Goal: Transaction & Acquisition: Purchase product/service

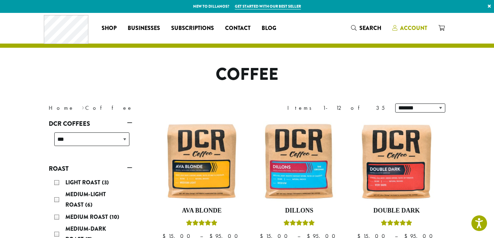
click at [419, 29] on span "Account" at bounding box center [413, 28] width 27 height 8
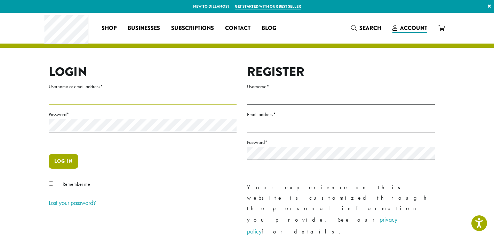
type input "********"
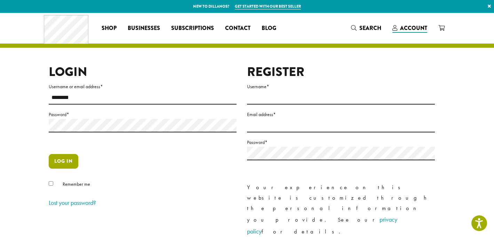
click at [63, 160] on button "Log in" at bounding box center [64, 161] width 30 height 15
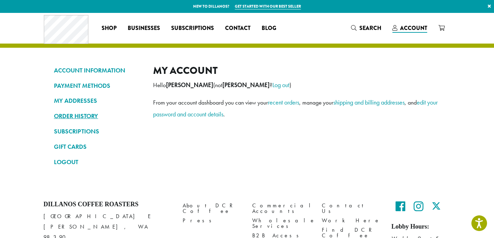
click at [77, 115] on link "ORDER HISTORY" at bounding box center [98, 116] width 89 height 12
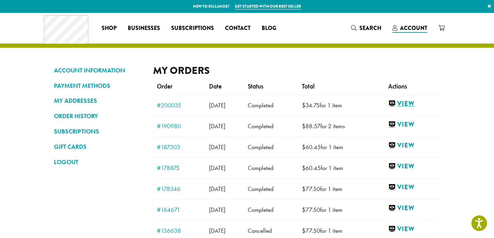
click at [422, 101] on link "View" at bounding box center [412, 103] width 48 height 9
click at [423, 122] on link "View" at bounding box center [412, 124] width 48 height 9
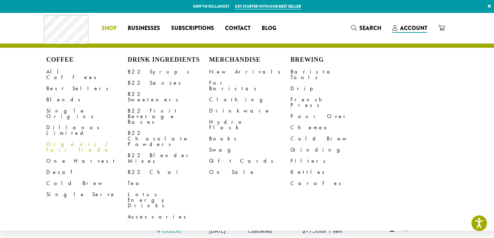
click at [53, 138] on link "Organic / Fair Trade" at bounding box center [86, 146] width 81 height 17
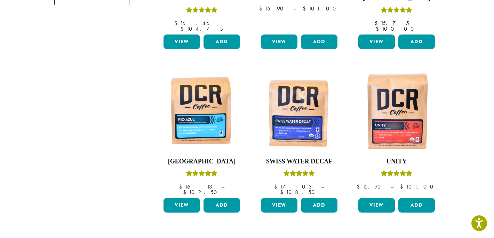
scroll to position [214, 0]
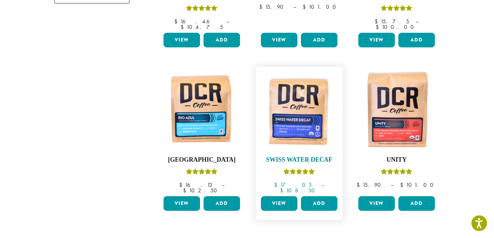
click at [298, 122] on img at bounding box center [299, 110] width 80 height 80
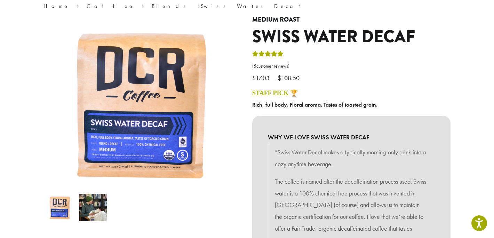
scroll to position [61, 0]
